Goal: Check status: Check status

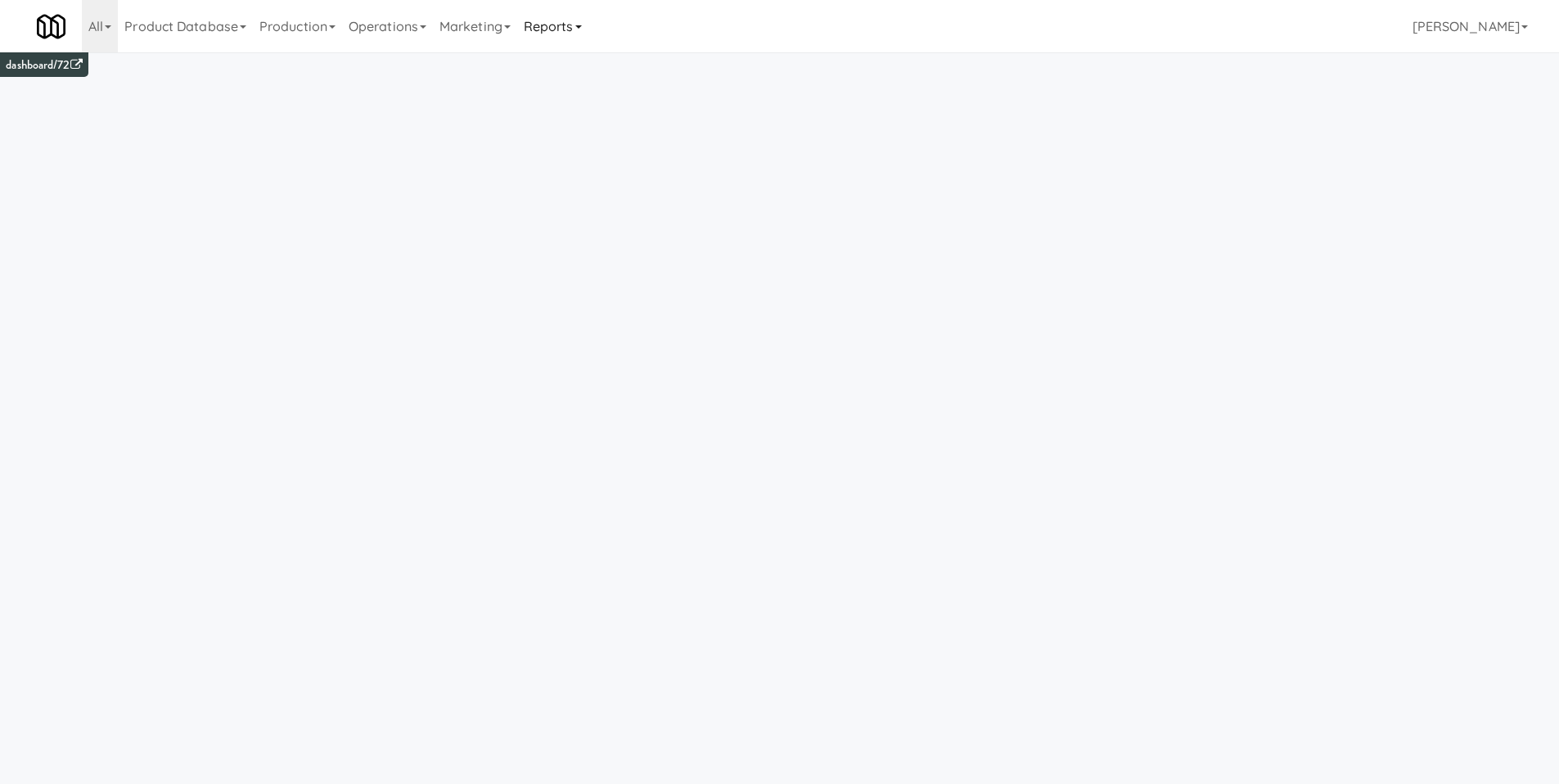
click at [546, 16] on link "Reports" at bounding box center [552, 26] width 71 height 52
click at [592, 131] on link "Payouts" at bounding box center [582, 130] width 131 height 29
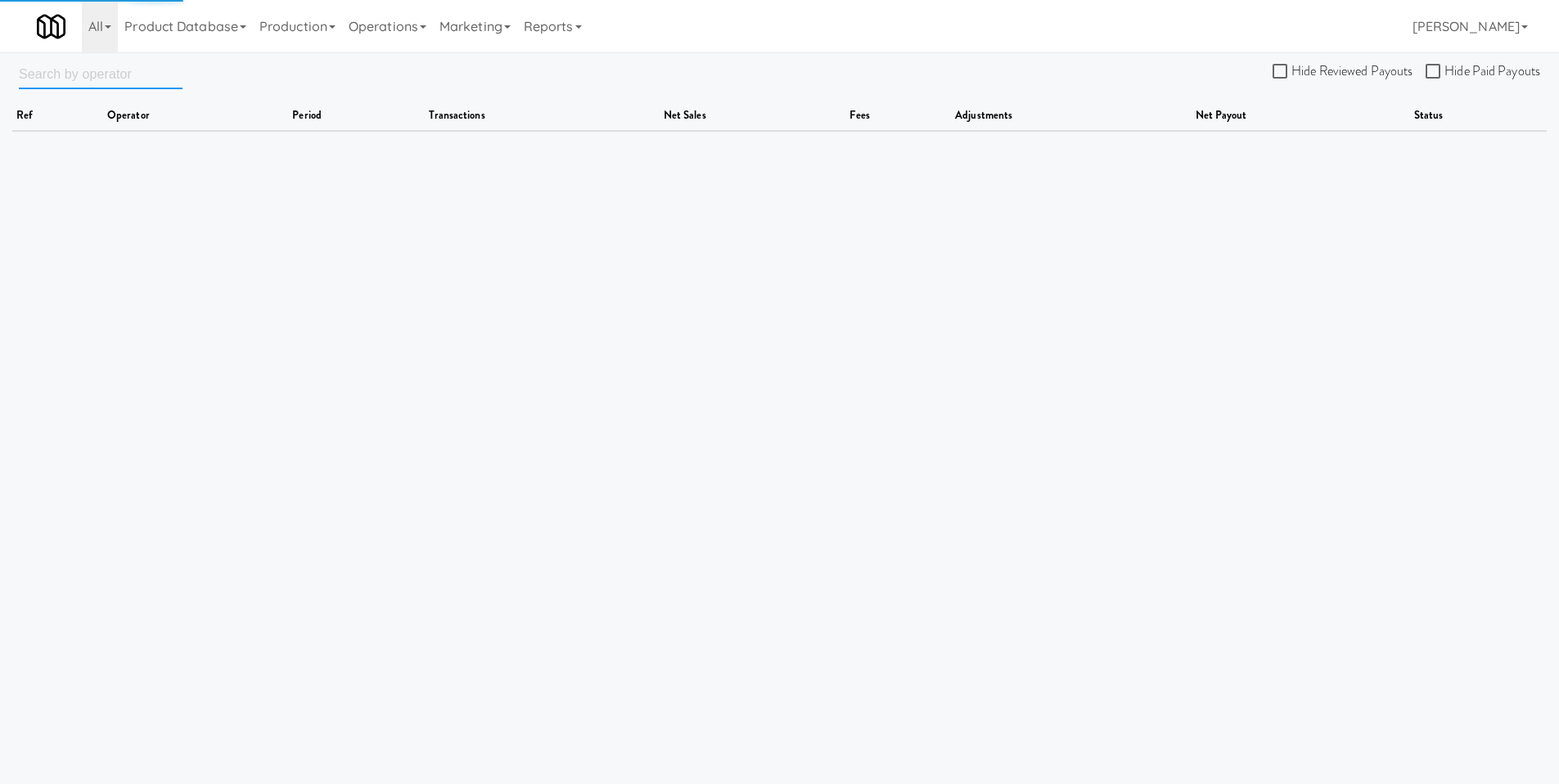
click at [121, 75] on input "text" at bounding box center [100, 74] width 164 height 30
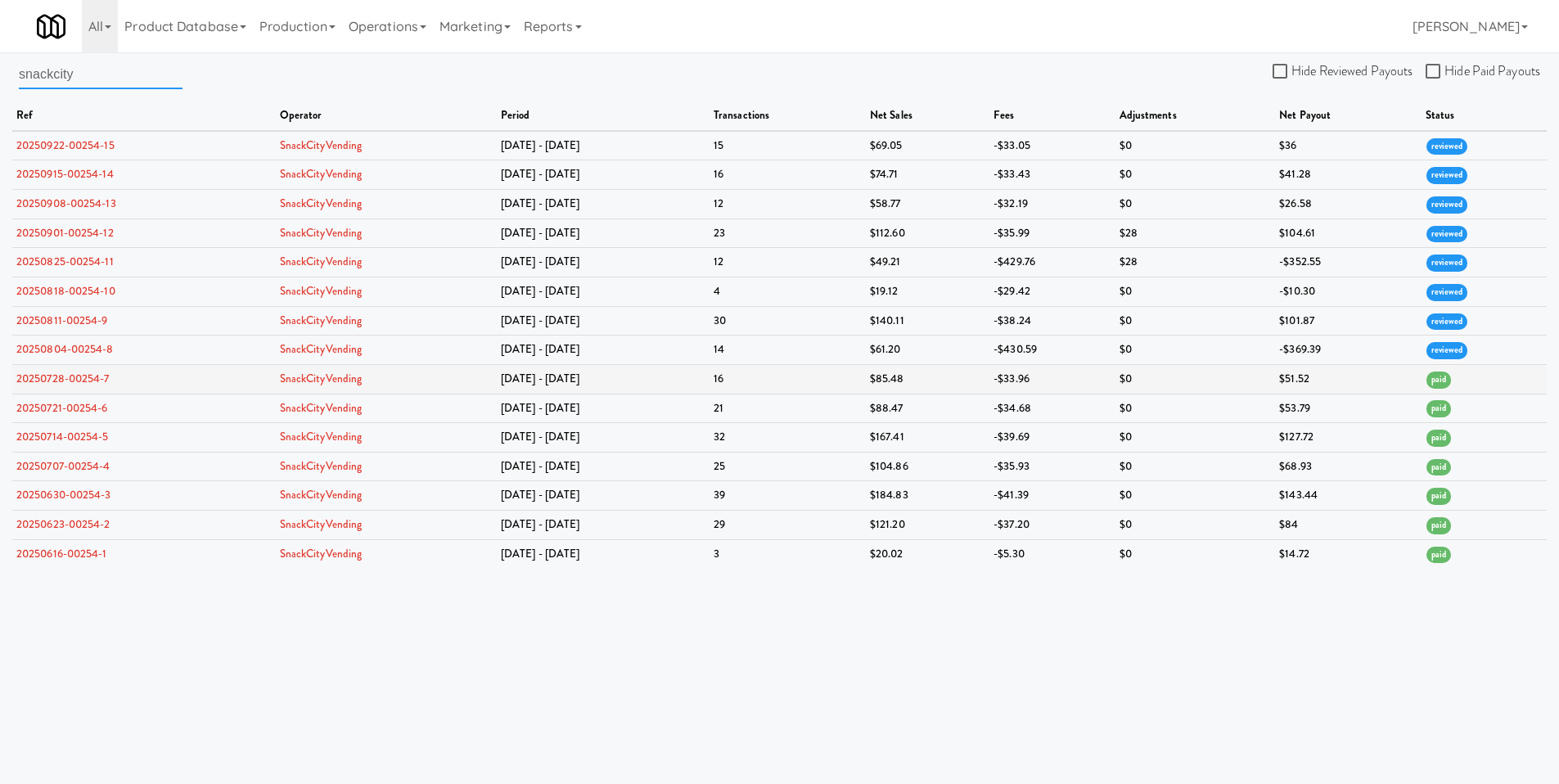
type input "snackcity"
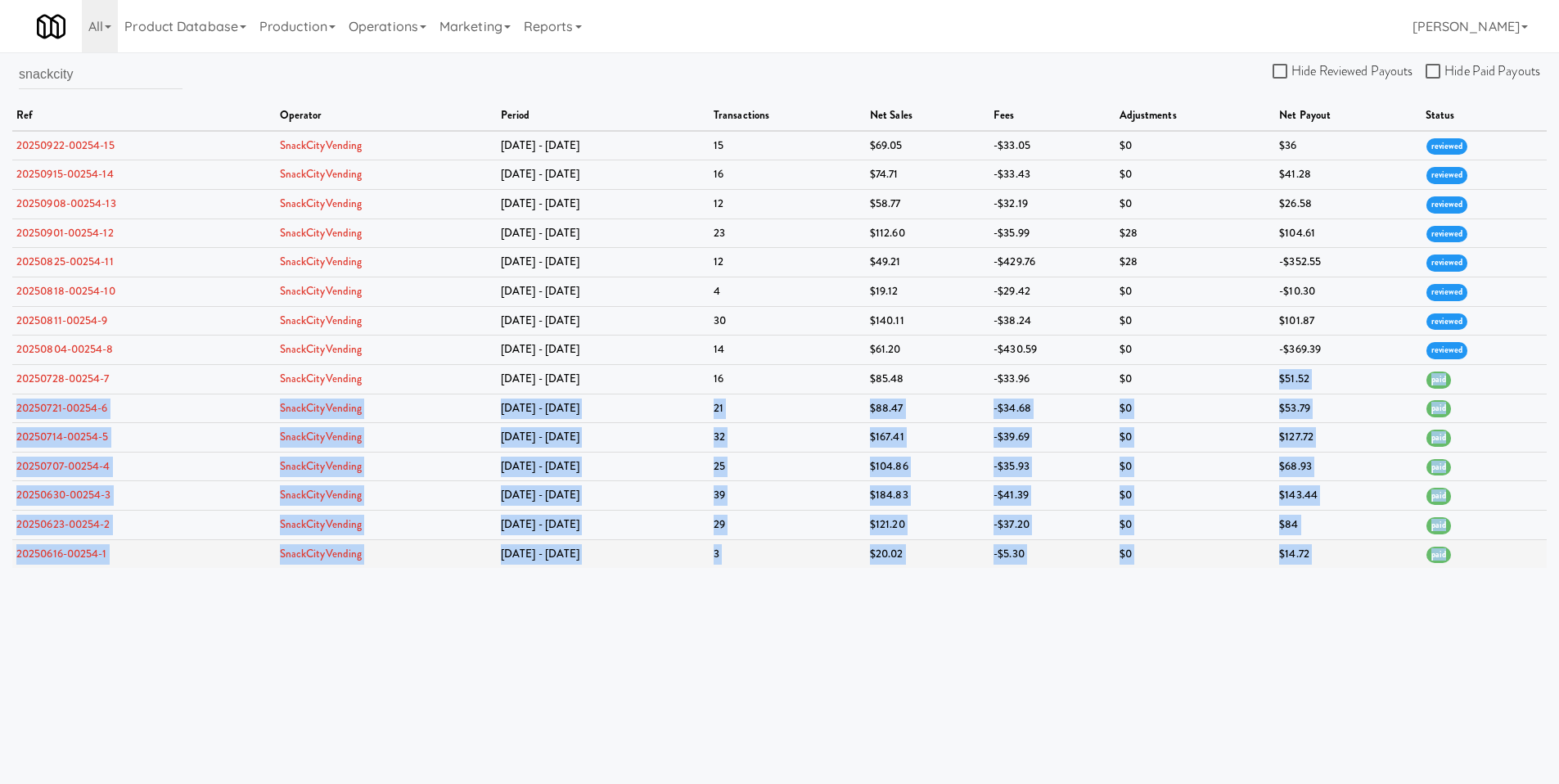
drag, startPoint x: 1279, startPoint y: 372, endPoint x: 1480, endPoint y: 564, distance: 278.0
click at [1480, 564] on tbody "20250922-00254-15 SnackCityVending Sep 15 - Sep 21 15 $69.05 -$33.05 $0 $36 rev…" at bounding box center [779, 349] width 1534 height 437
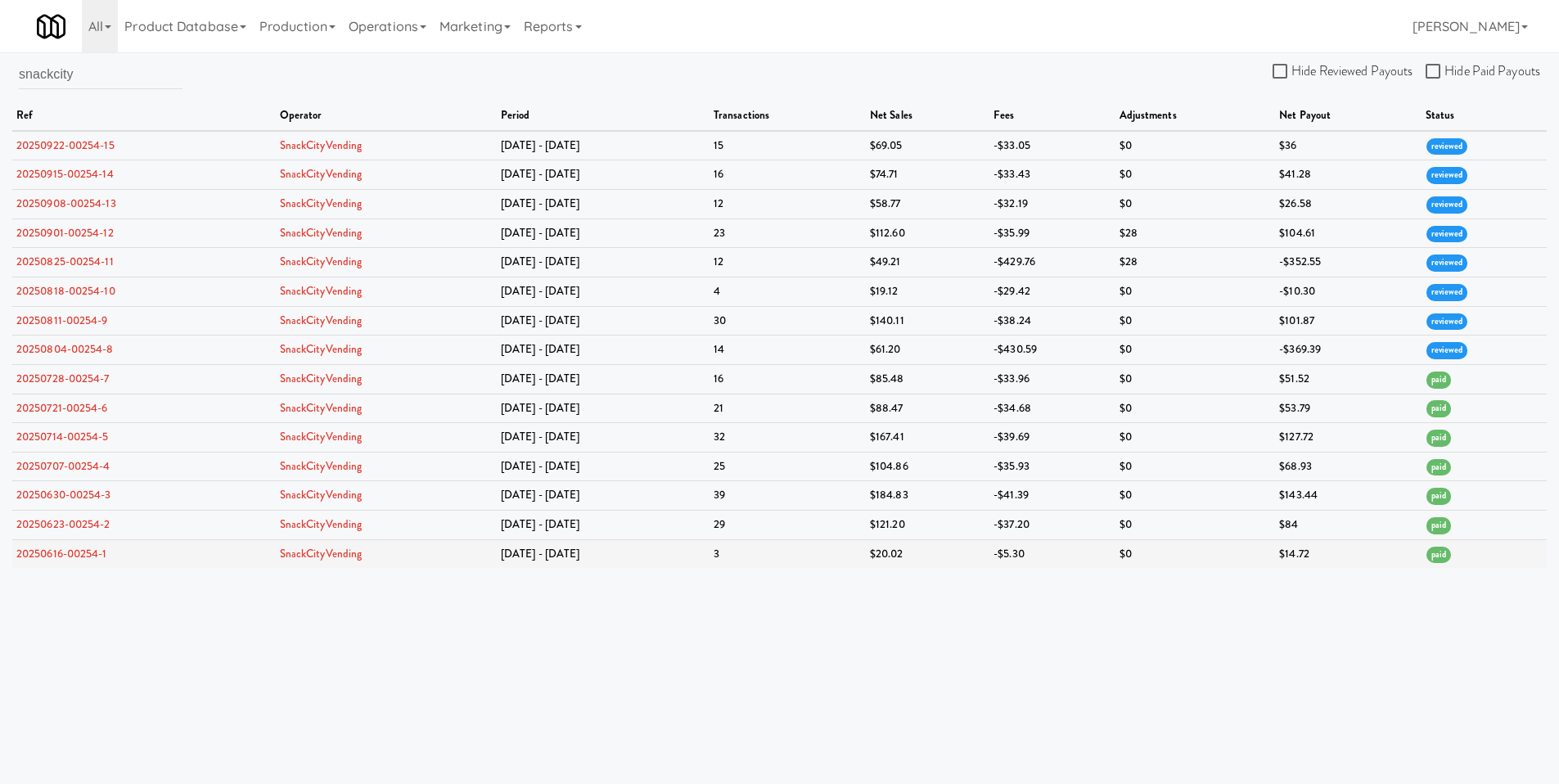
click at [1480, 564] on td "paid" at bounding box center [1483, 553] width 125 height 28
drag, startPoint x: 585, startPoint y: 113, endPoint x: 1441, endPoint y: 575, distance: 972.7
click at [1441, 575] on body "Okay Okay Select date: previous 2025-Sep next Su Mo Tu We Th Fr Sa 31 1 2 3 4 5…" at bounding box center [780, 444] width 1559 height 784
click at [560, 374] on td "[DATE] - [DATE]" at bounding box center [603, 379] width 212 height 29
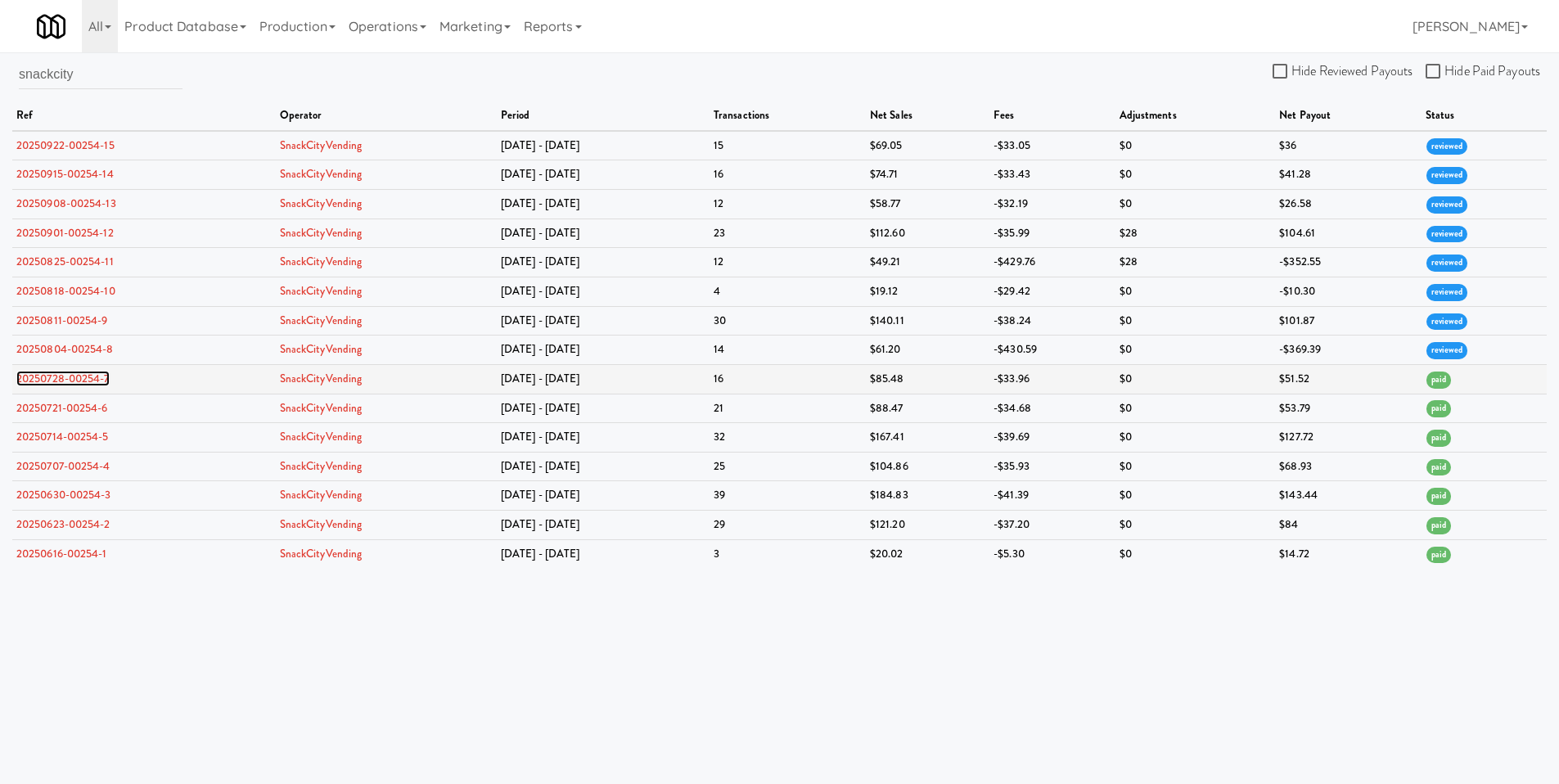
click at [78, 380] on link "20250728-00254-7" at bounding box center [63, 378] width 93 height 16
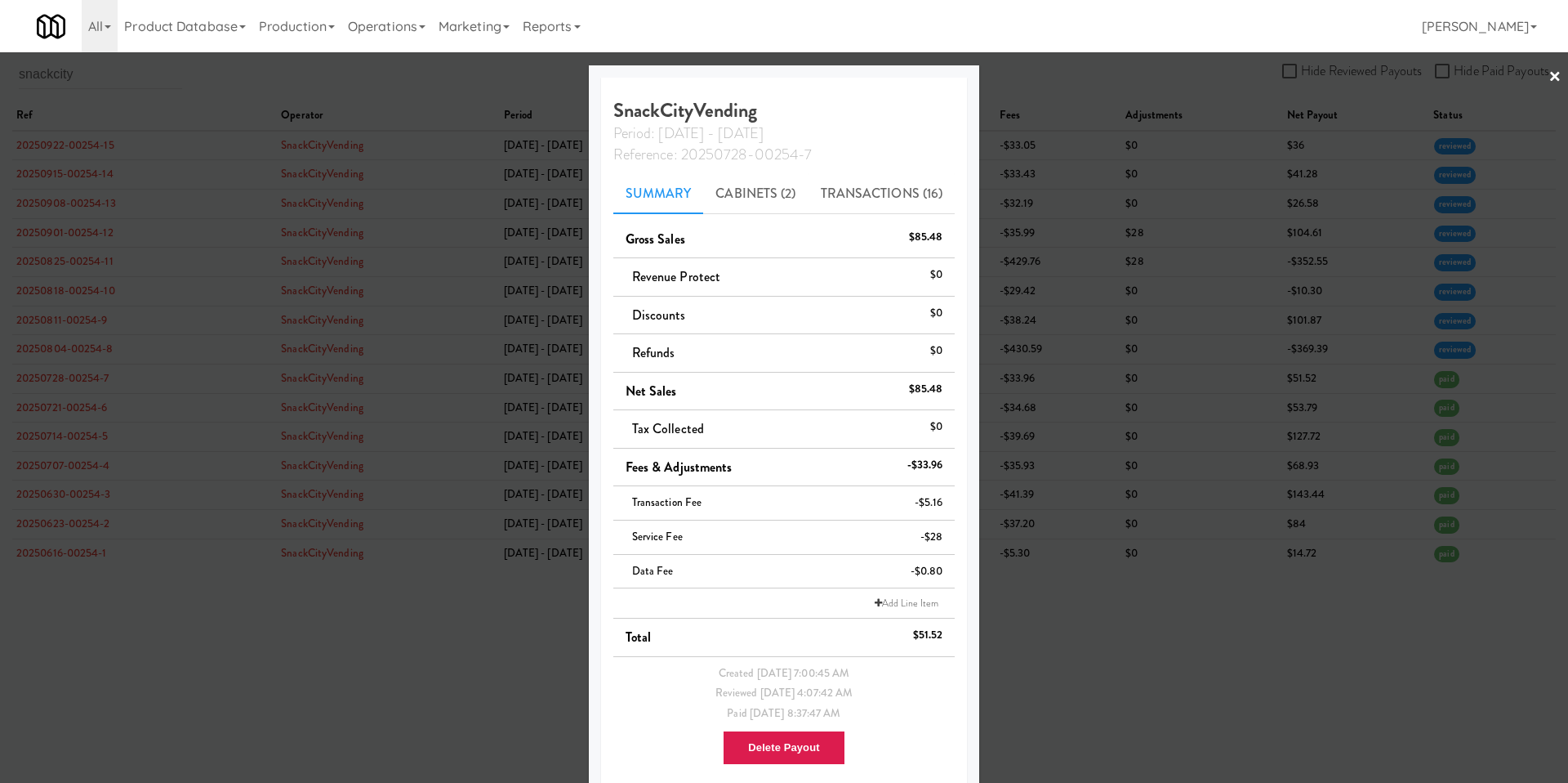
click at [1086, 178] on div at bounding box center [784, 392] width 1568 height 783
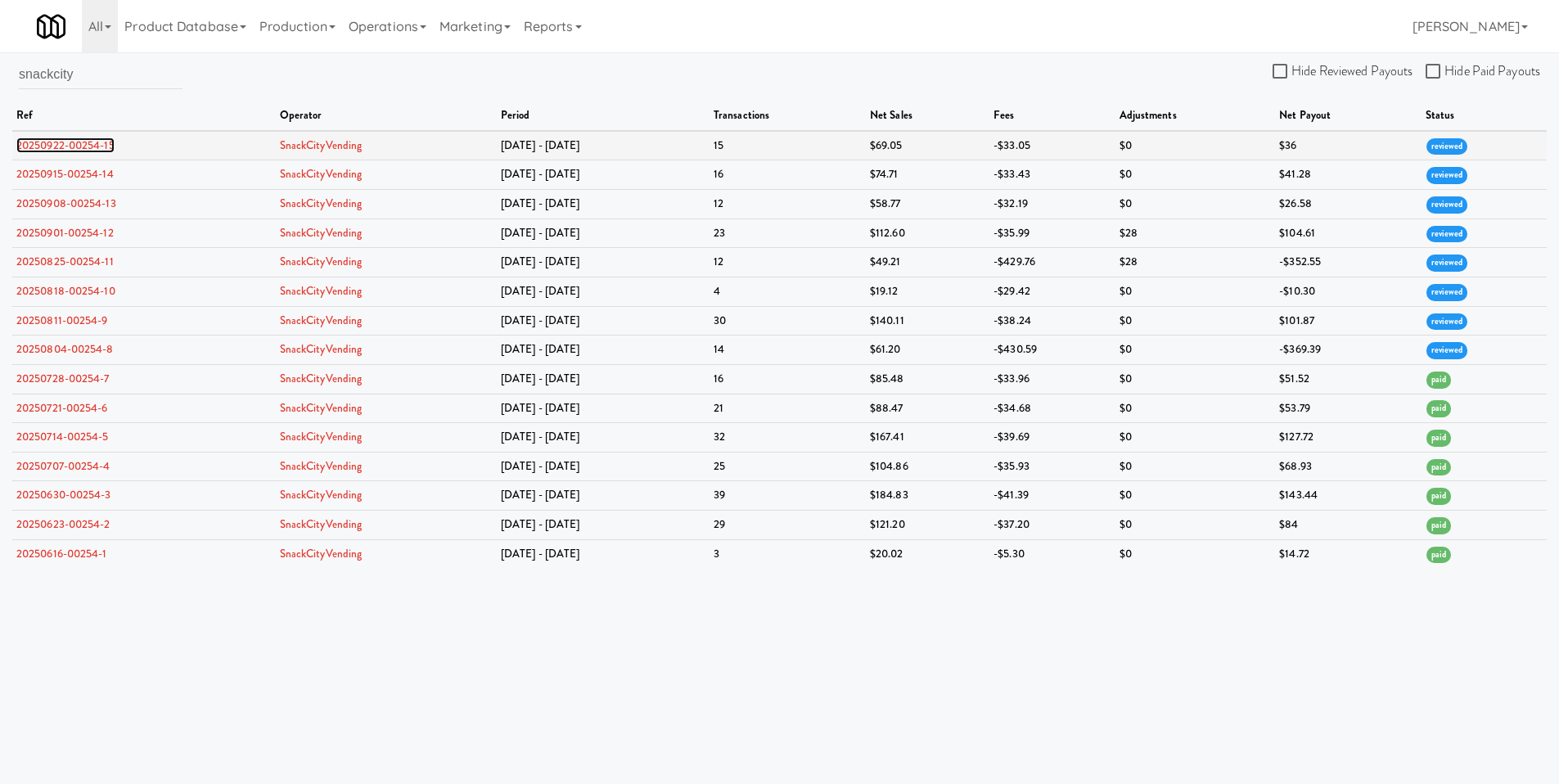
click at [66, 144] on link "20250922-00254-15" at bounding box center [66, 145] width 98 height 16
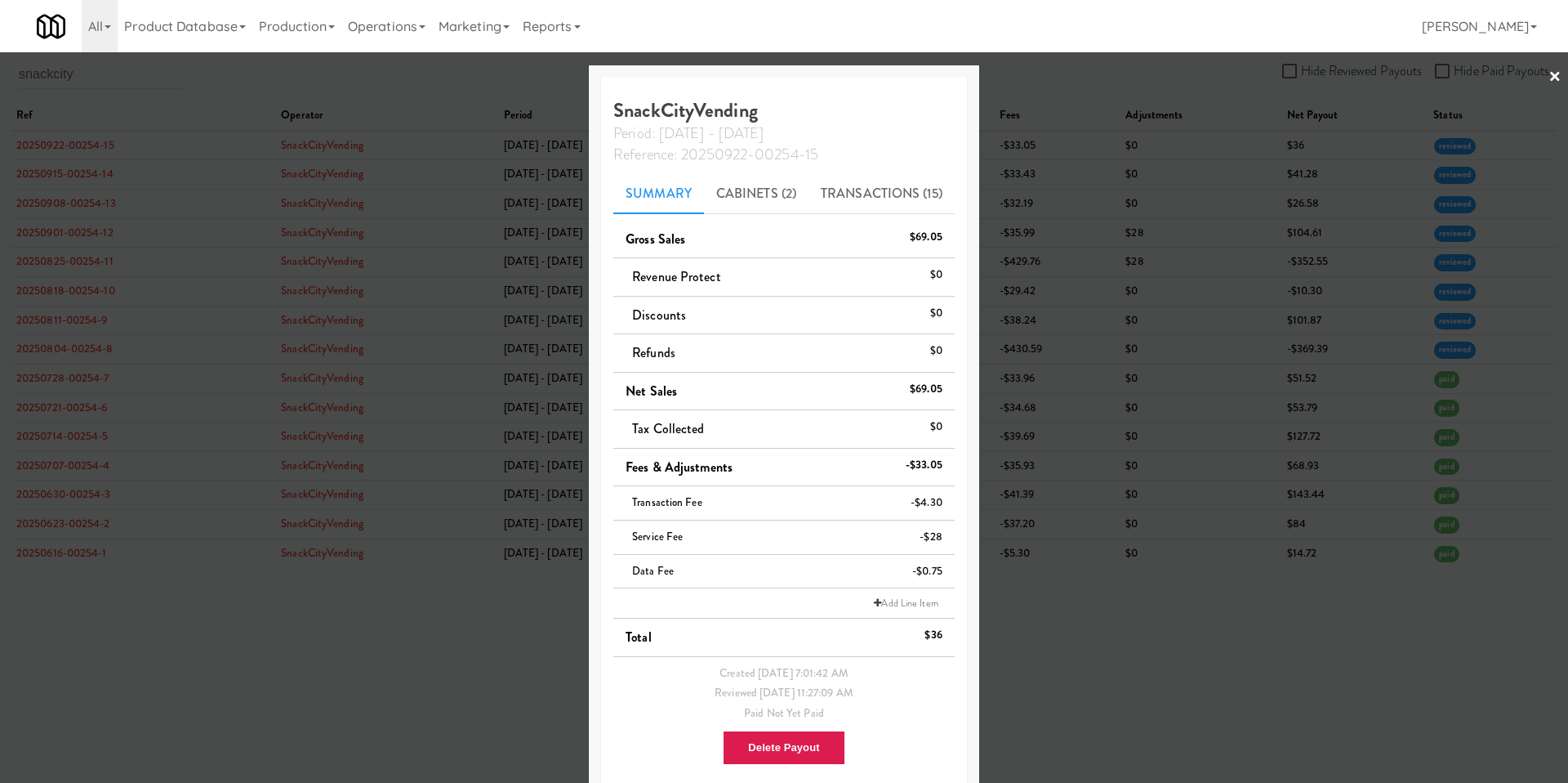
click at [1067, 400] on div at bounding box center [784, 392] width 1568 height 783
